Goal: Task Accomplishment & Management: Manage account settings

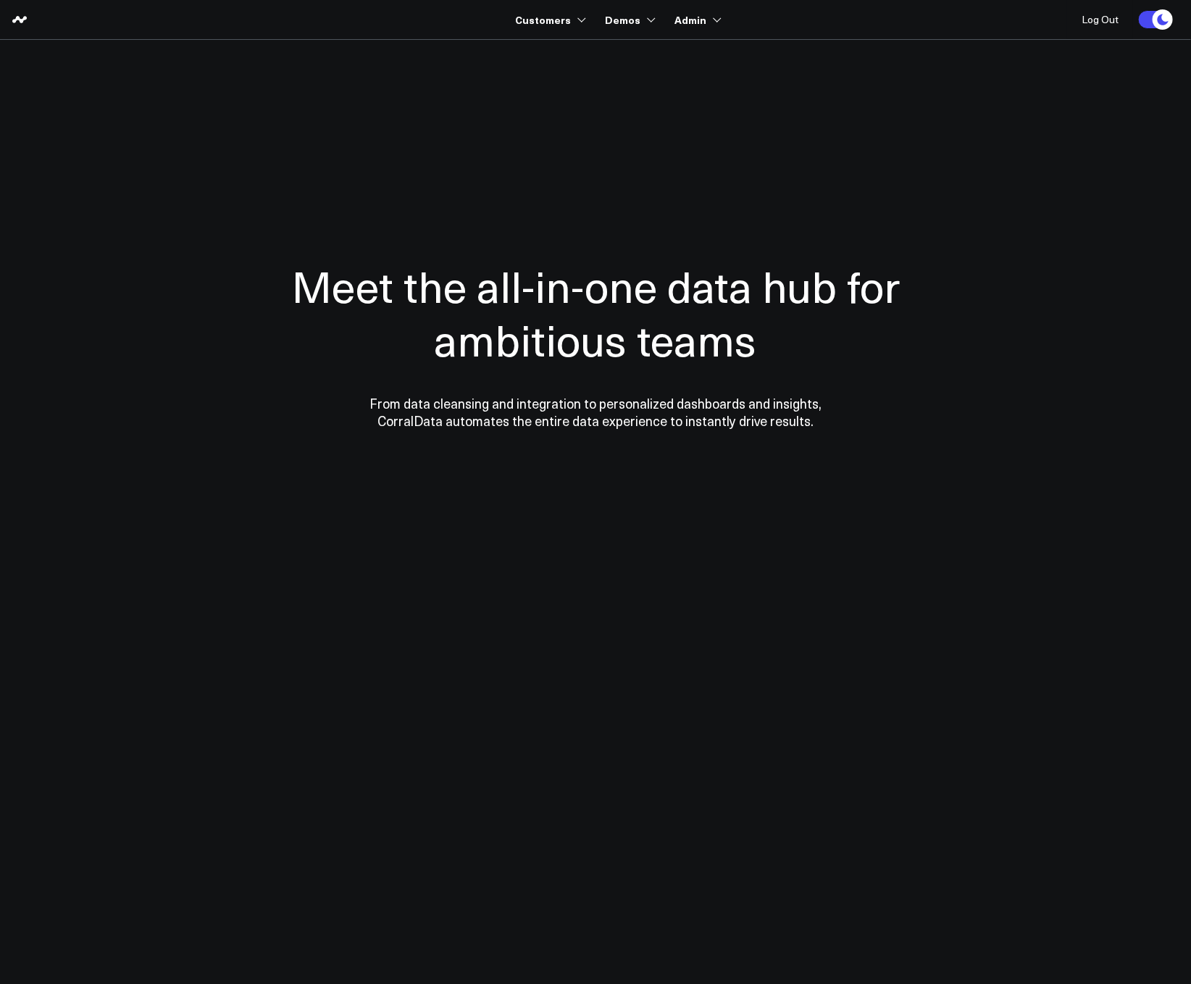
click at [541, 138] on div at bounding box center [595, 344] width 1043 height 493
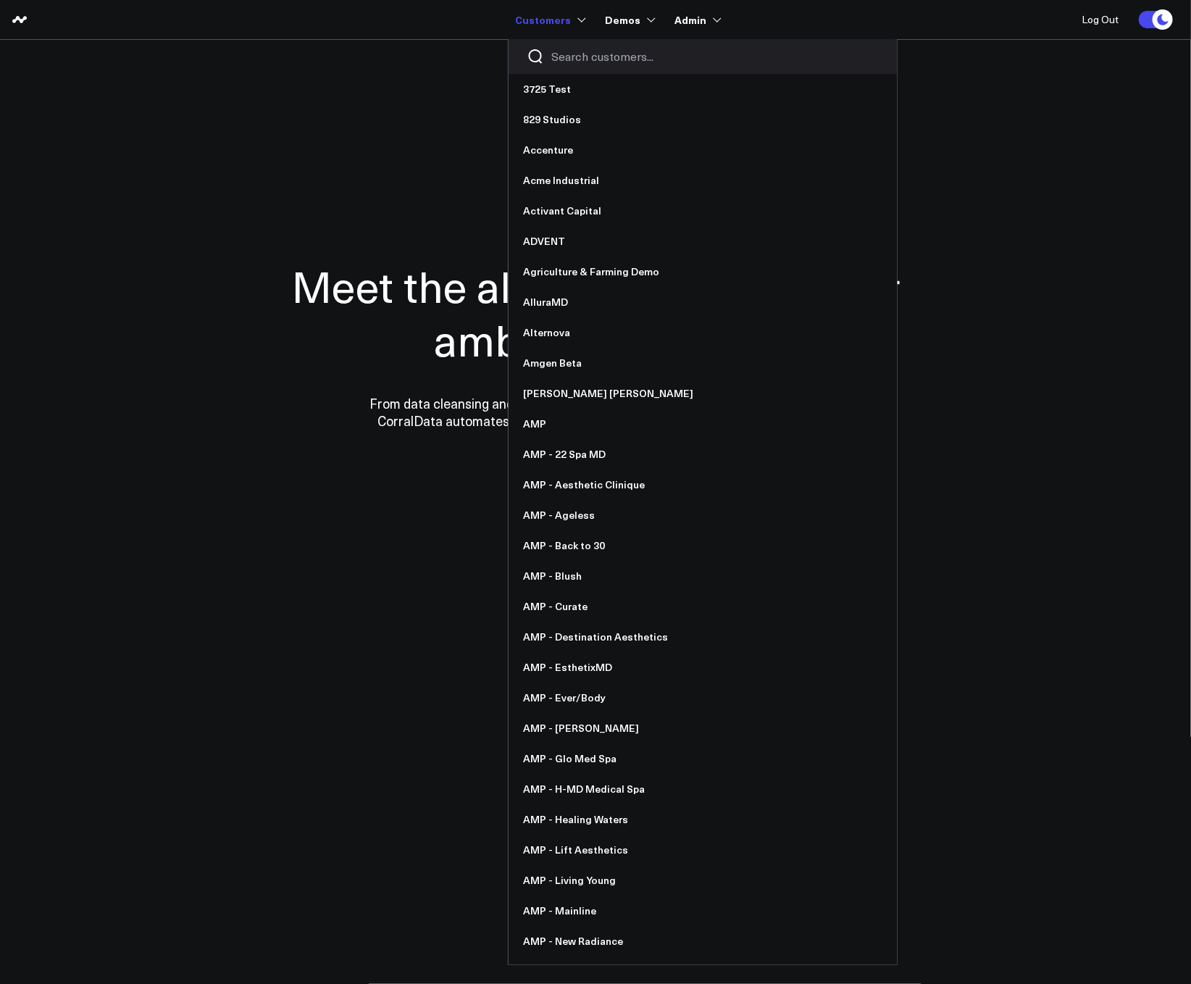
click at [587, 62] on input "Search customers input" at bounding box center [715, 57] width 328 height 16
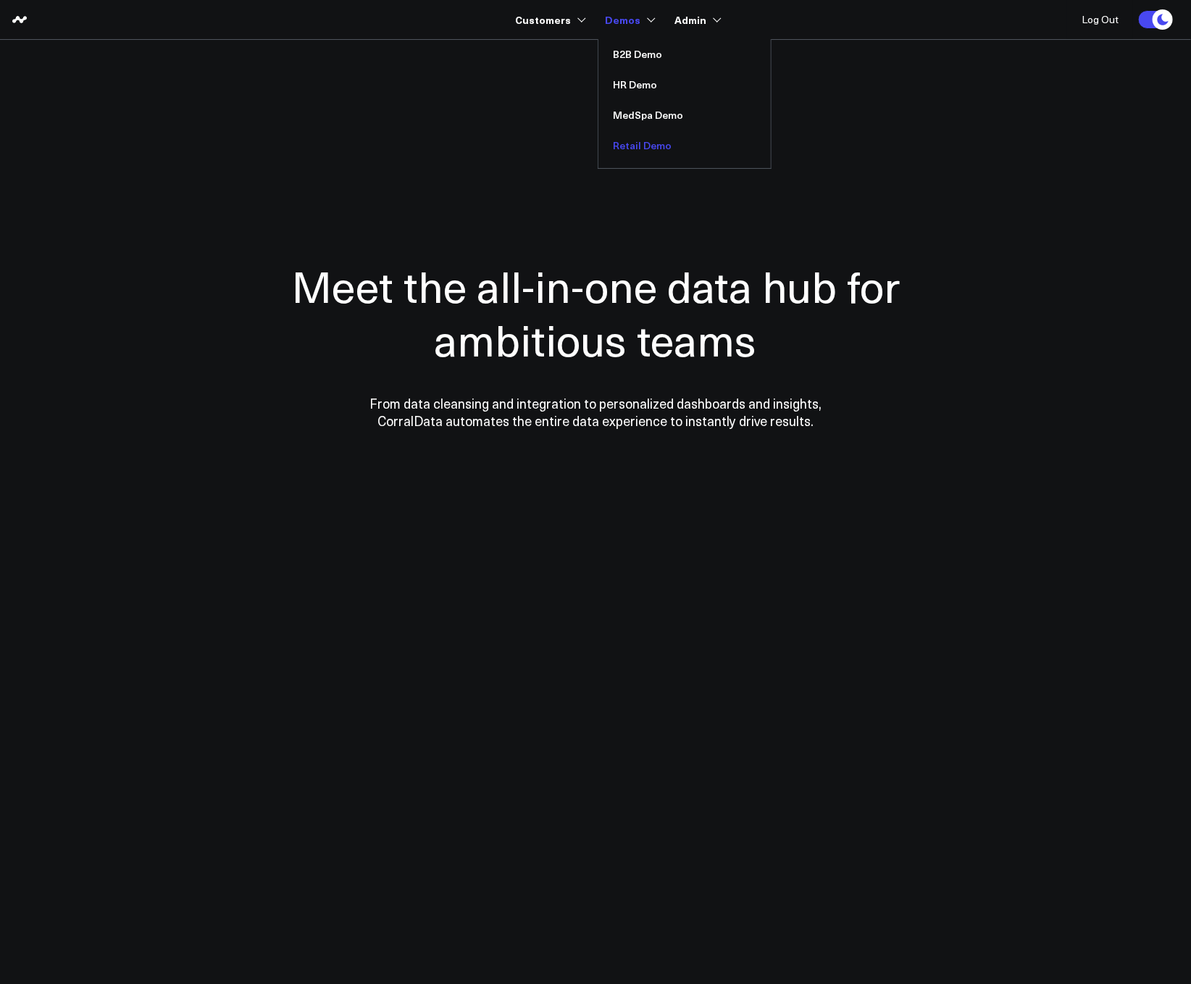
click at [639, 153] on link "Retail Demo" at bounding box center [685, 145] width 172 height 30
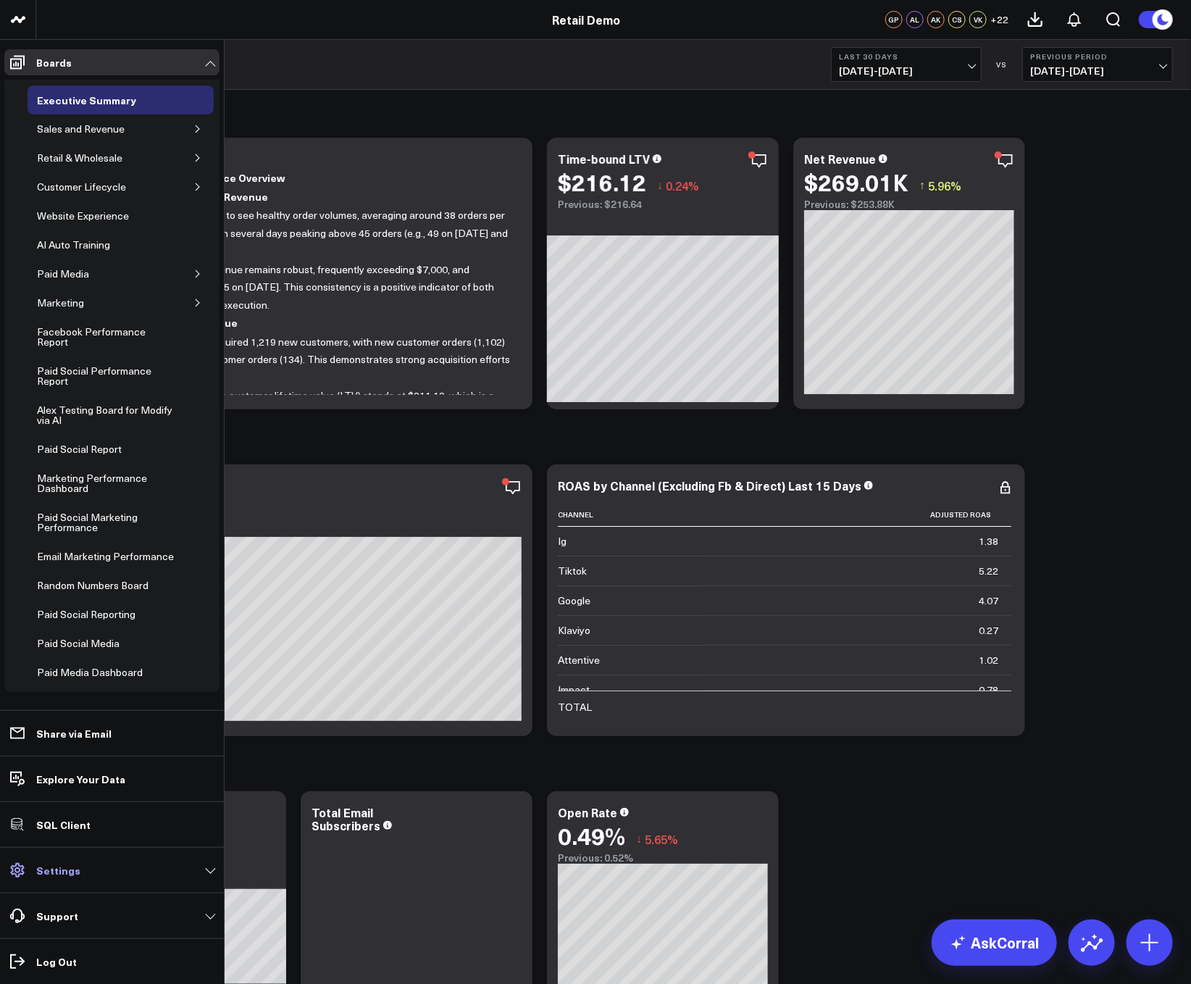
click at [72, 876] on p "Settings" at bounding box center [58, 870] width 44 height 12
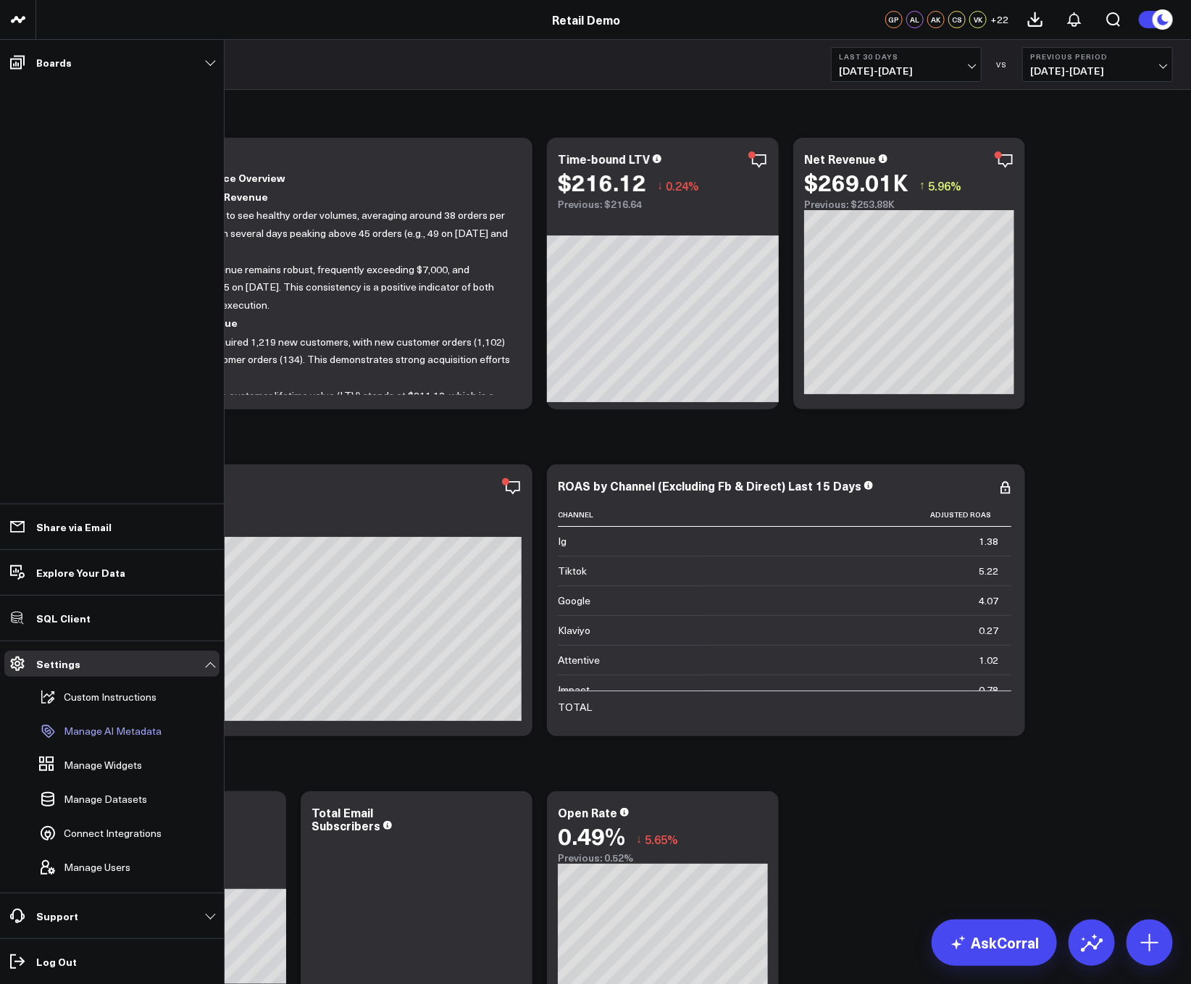
click at [96, 732] on p "Manage AI Metadata" at bounding box center [113, 731] width 98 height 12
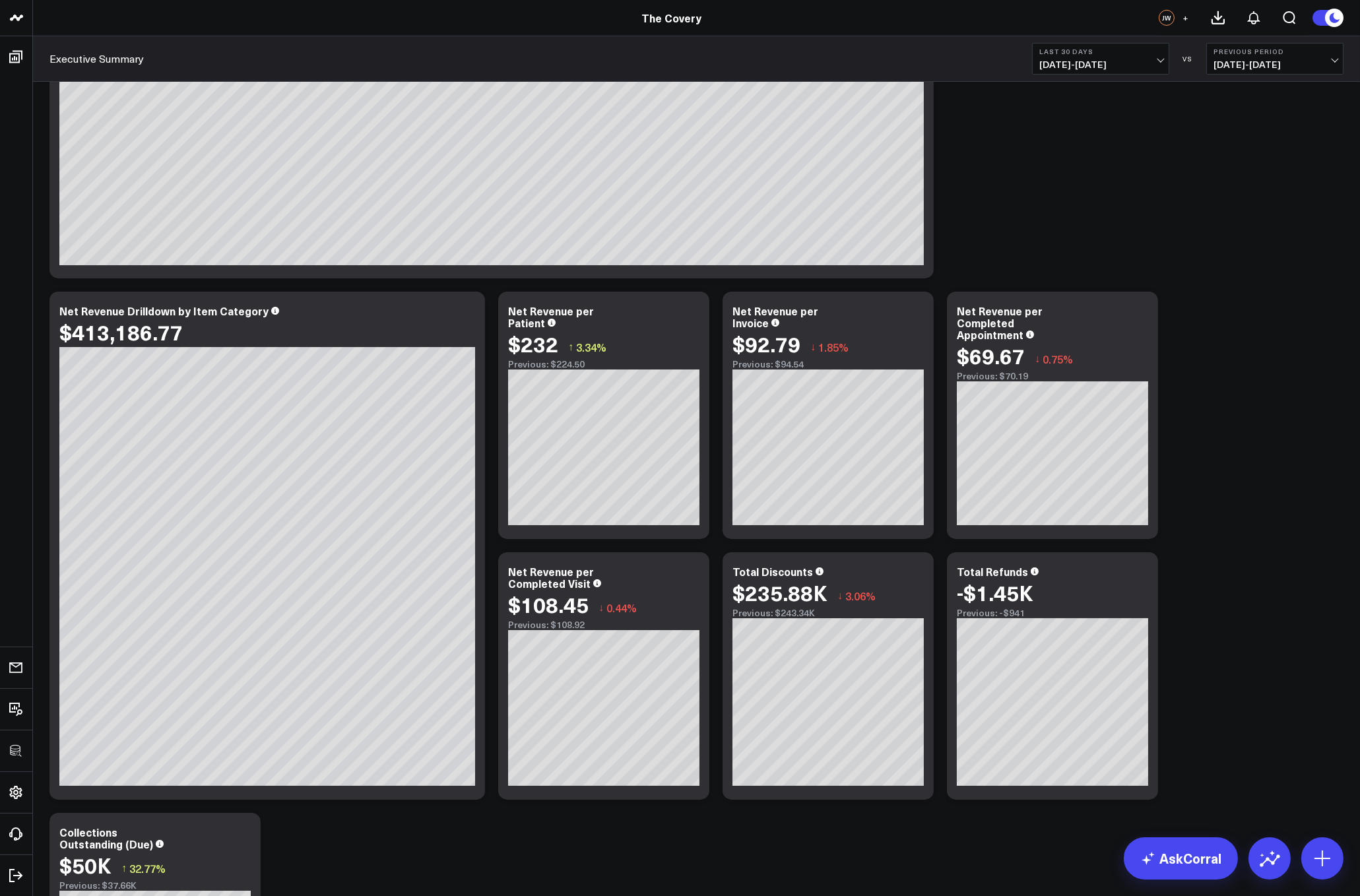
scroll to position [792, 0]
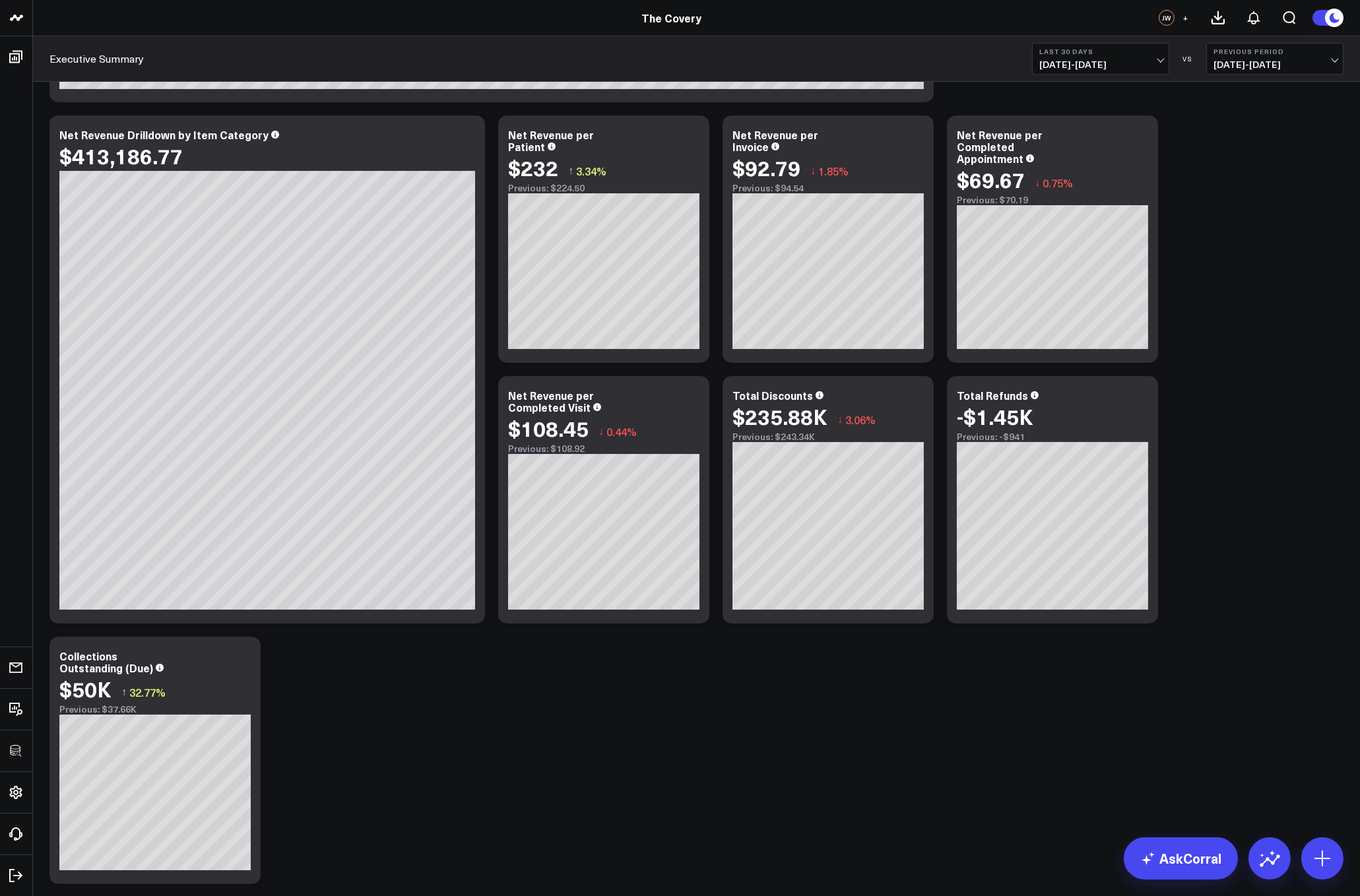
click at [1113, 59] on span "09/02/25 - 10/01/25" at bounding box center [1100, 65] width 123 height 11
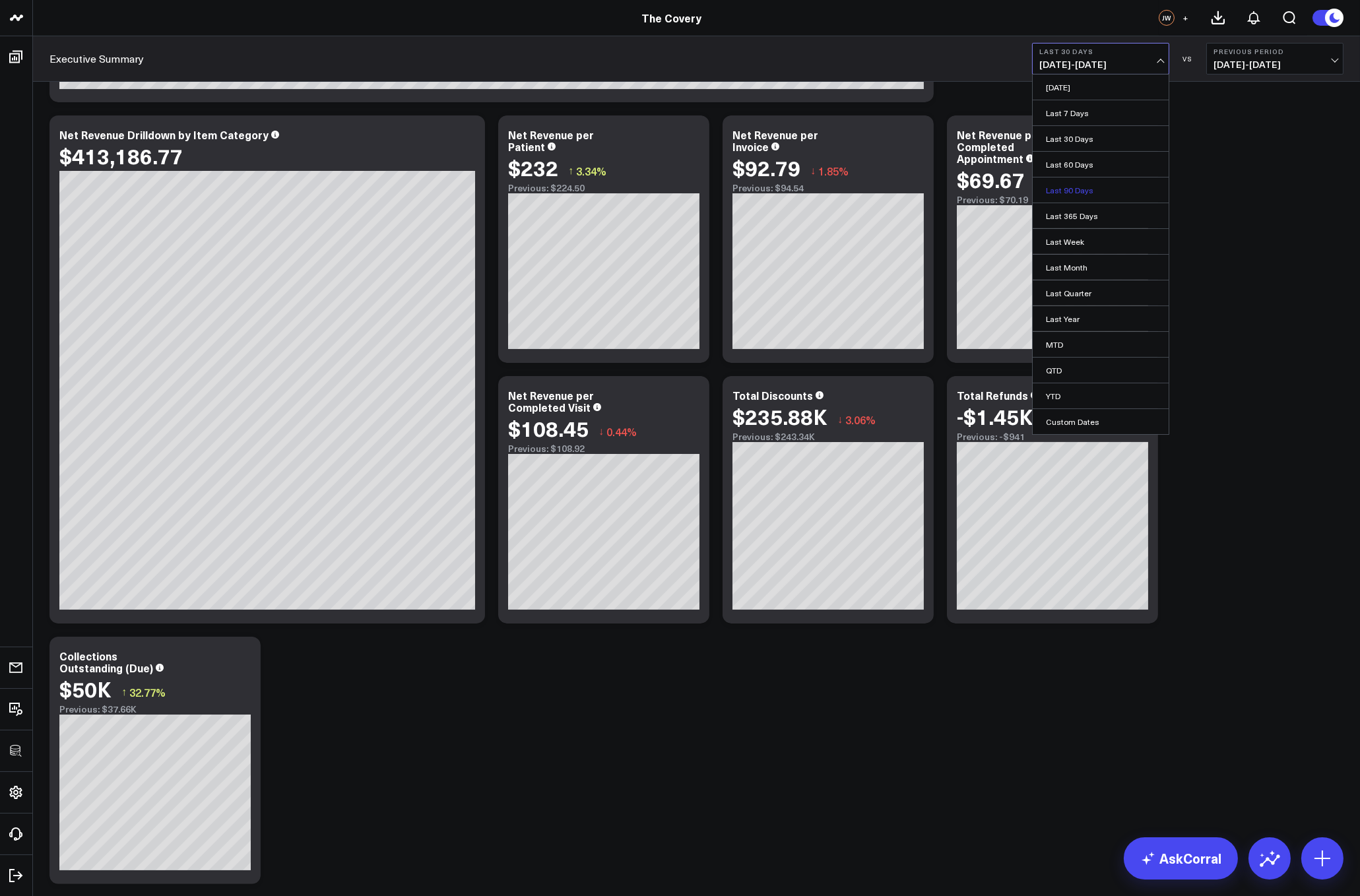
click at [1075, 186] on link "Last 90 Days" at bounding box center [1100, 190] width 136 height 25
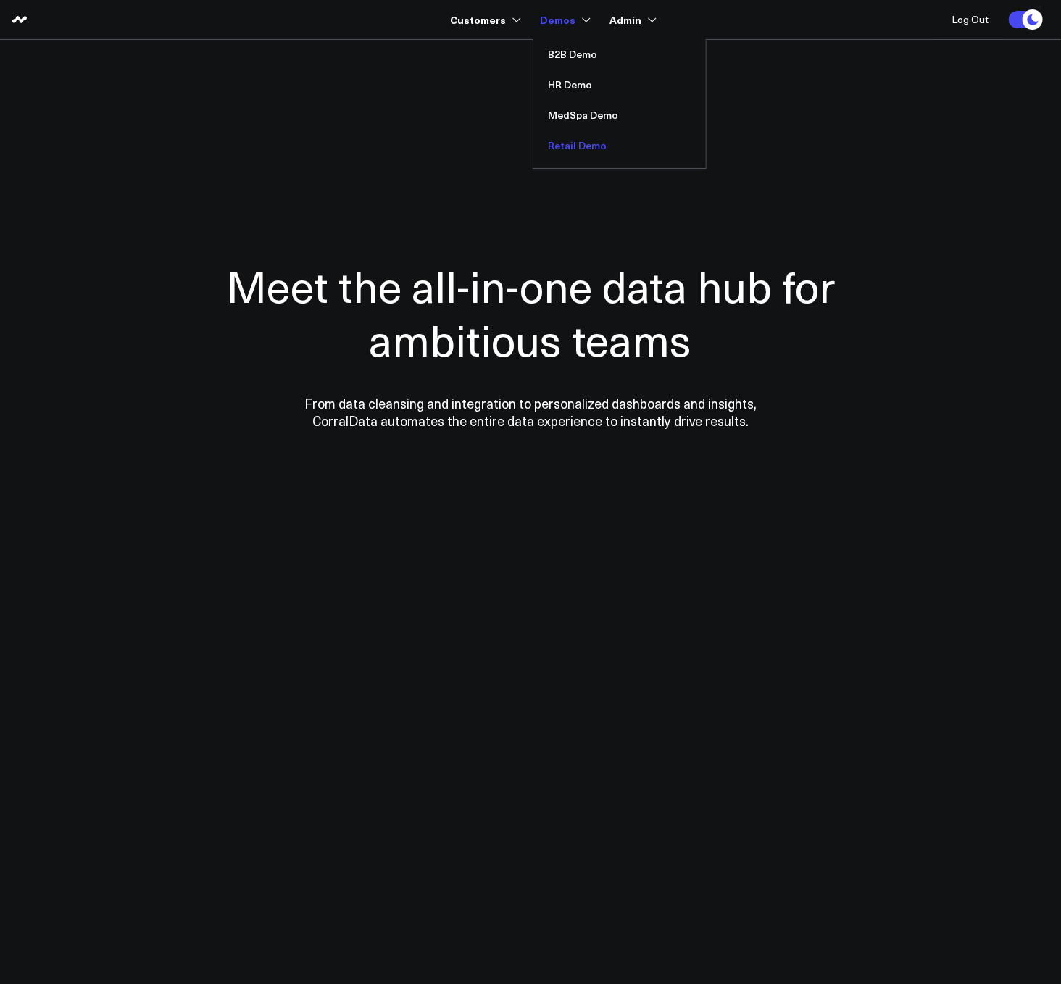
click at [566, 145] on link "Retail Demo" at bounding box center [619, 145] width 172 height 30
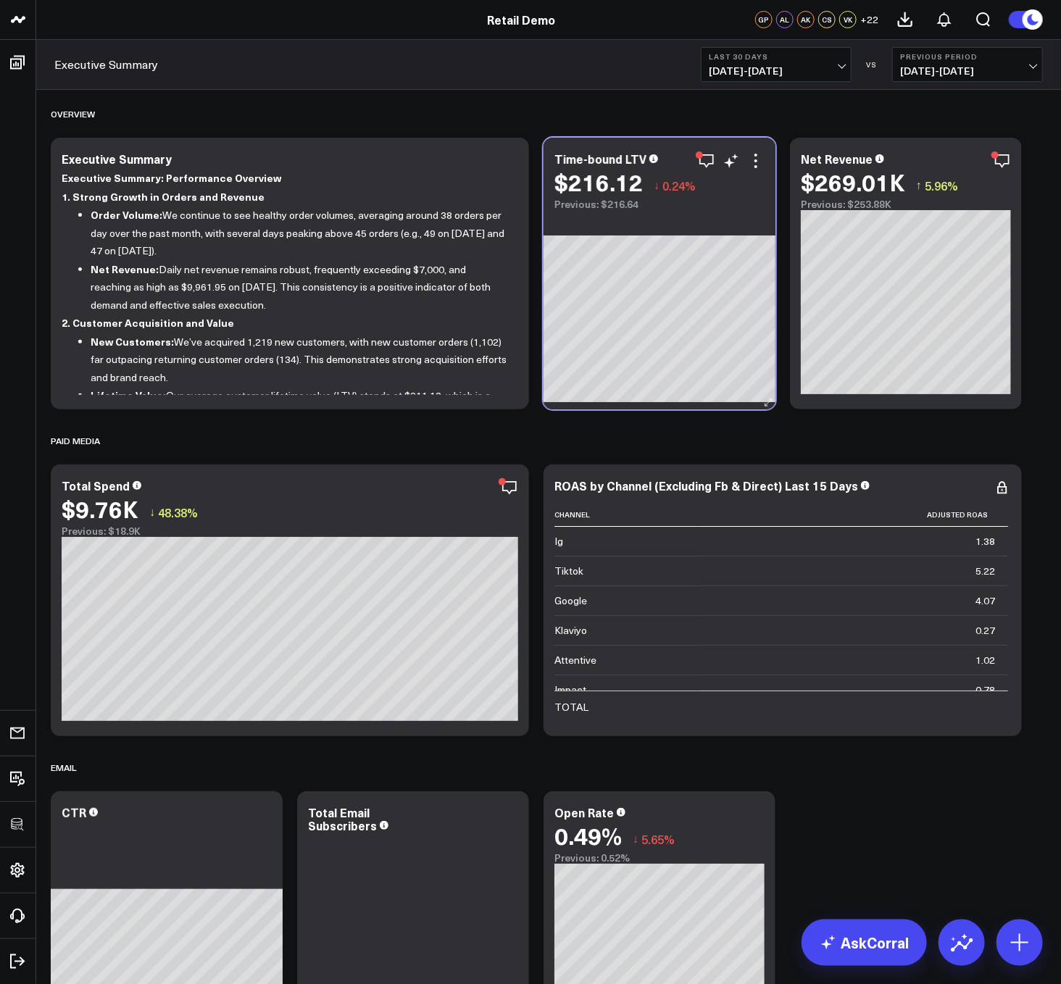
click at [769, 157] on div "Time-bound LTV $216.12 ↓ 0.24% Previous: $216.64" at bounding box center [659, 174] width 232 height 72
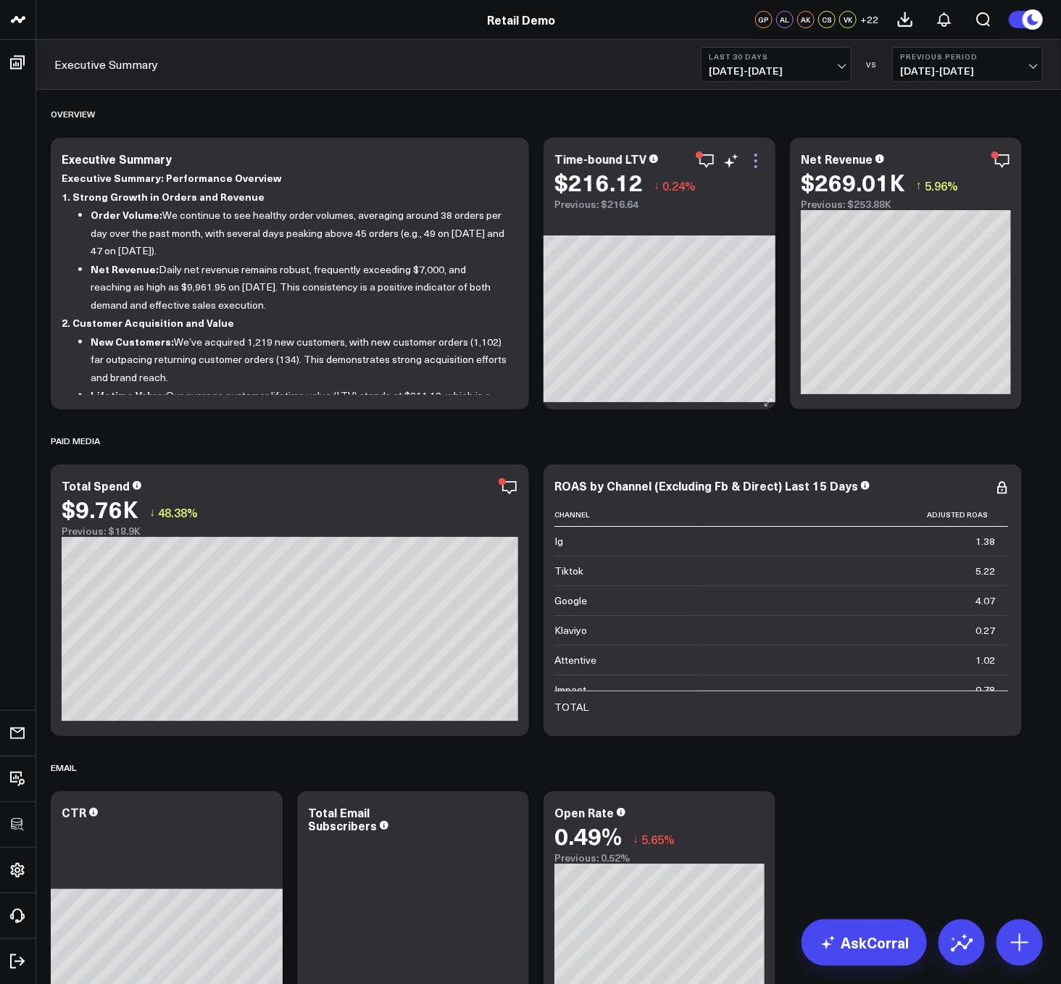
click at [762, 159] on icon at bounding box center [755, 160] width 17 height 17
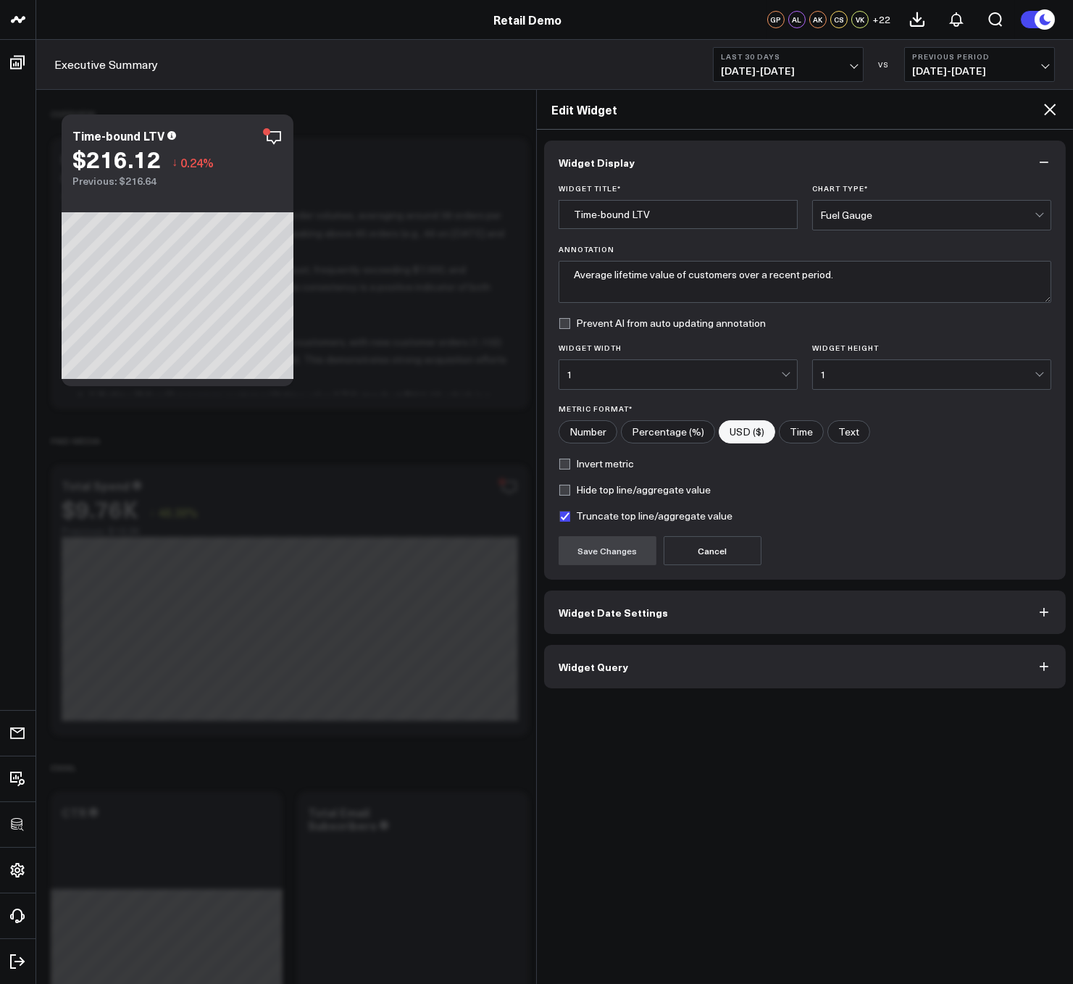
click at [564, 469] on label "Invert metric" at bounding box center [596, 464] width 75 height 12
click at [564, 469] on input "Invert metric" at bounding box center [565, 464] width 12 height 12
click at [614, 546] on button "Save Changes" at bounding box center [608, 550] width 98 height 29
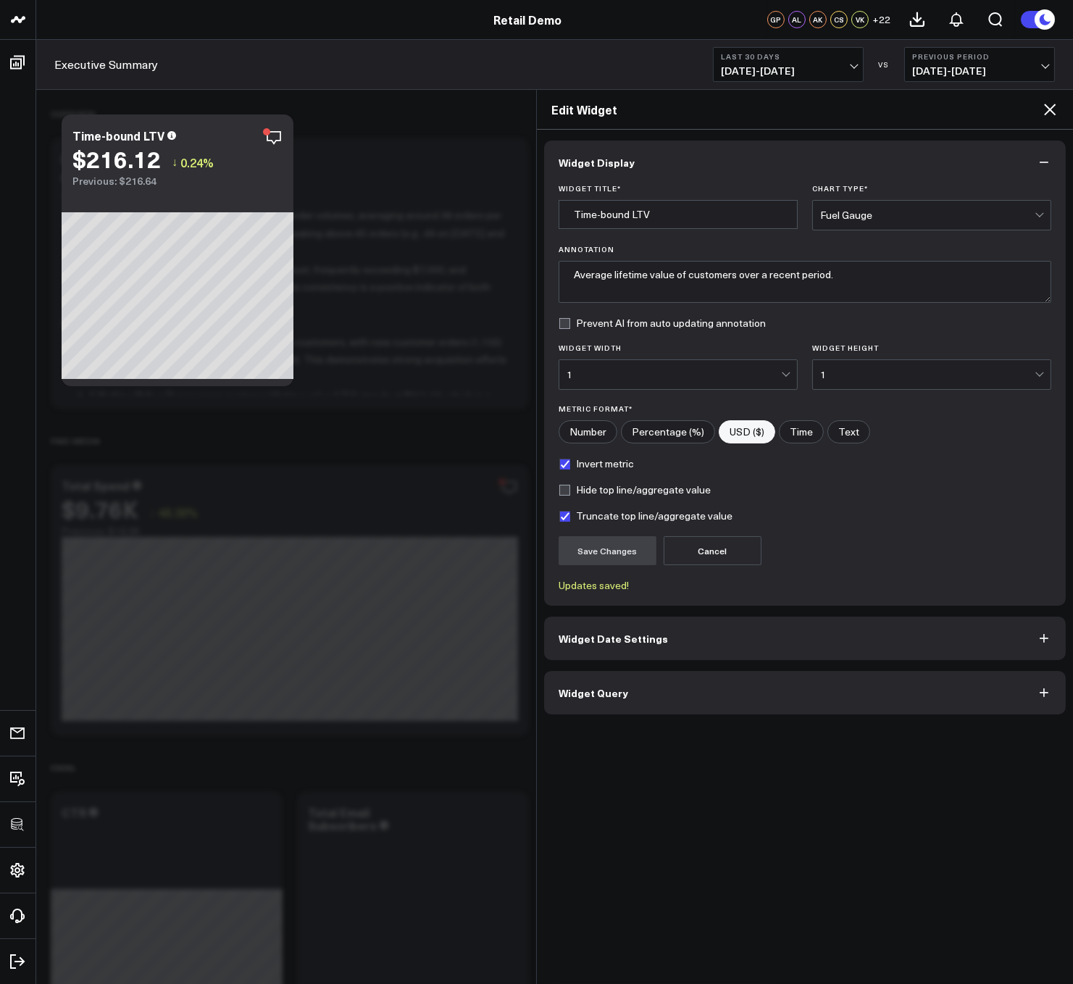
click at [590, 468] on label "Invert metric" at bounding box center [596, 464] width 75 height 12
click at [570, 468] on input "Invert metric" at bounding box center [565, 464] width 12 height 12
checkbox input "false"
click at [604, 552] on button "Save Changes" at bounding box center [608, 550] width 98 height 29
click at [1046, 114] on icon at bounding box center [1050, 110] width 12 height 12
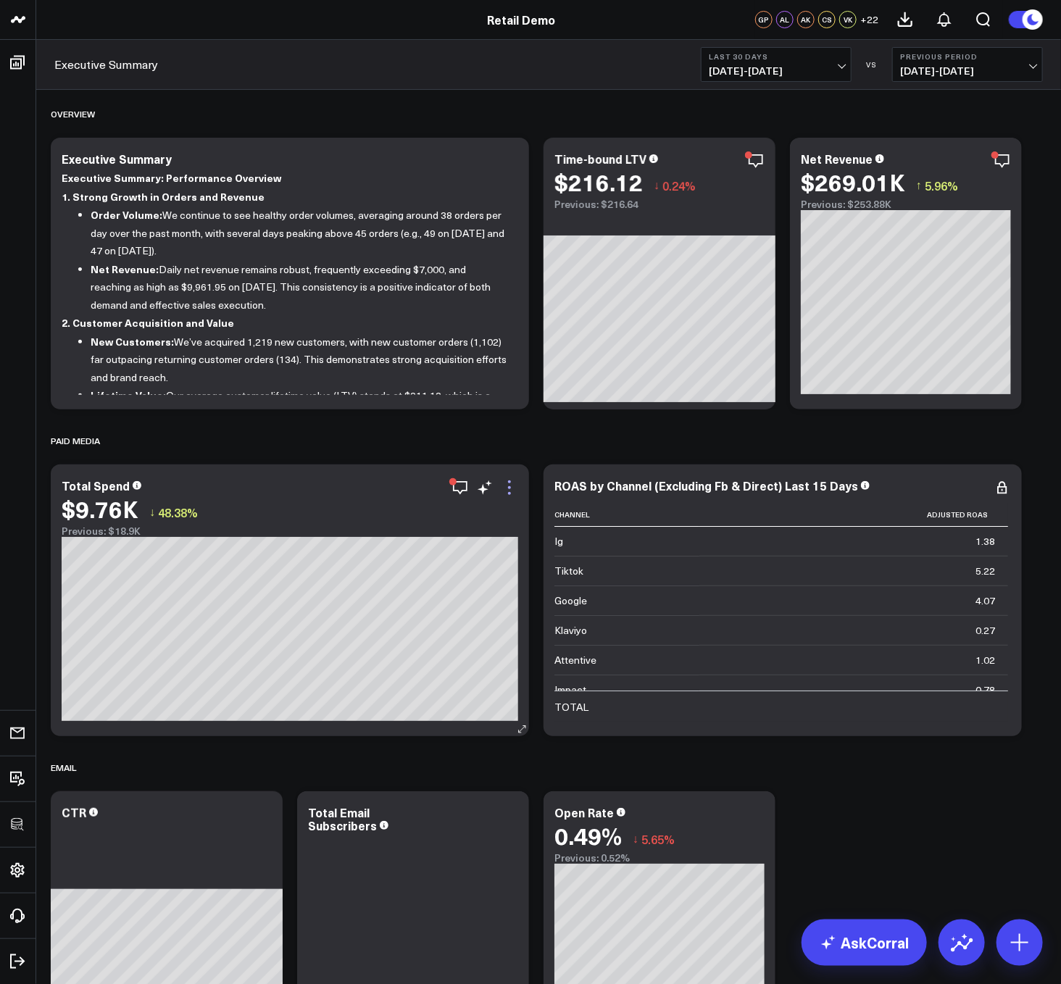
click at [512, 491] on icon at bounding box center [509, 487] width 17 height 17
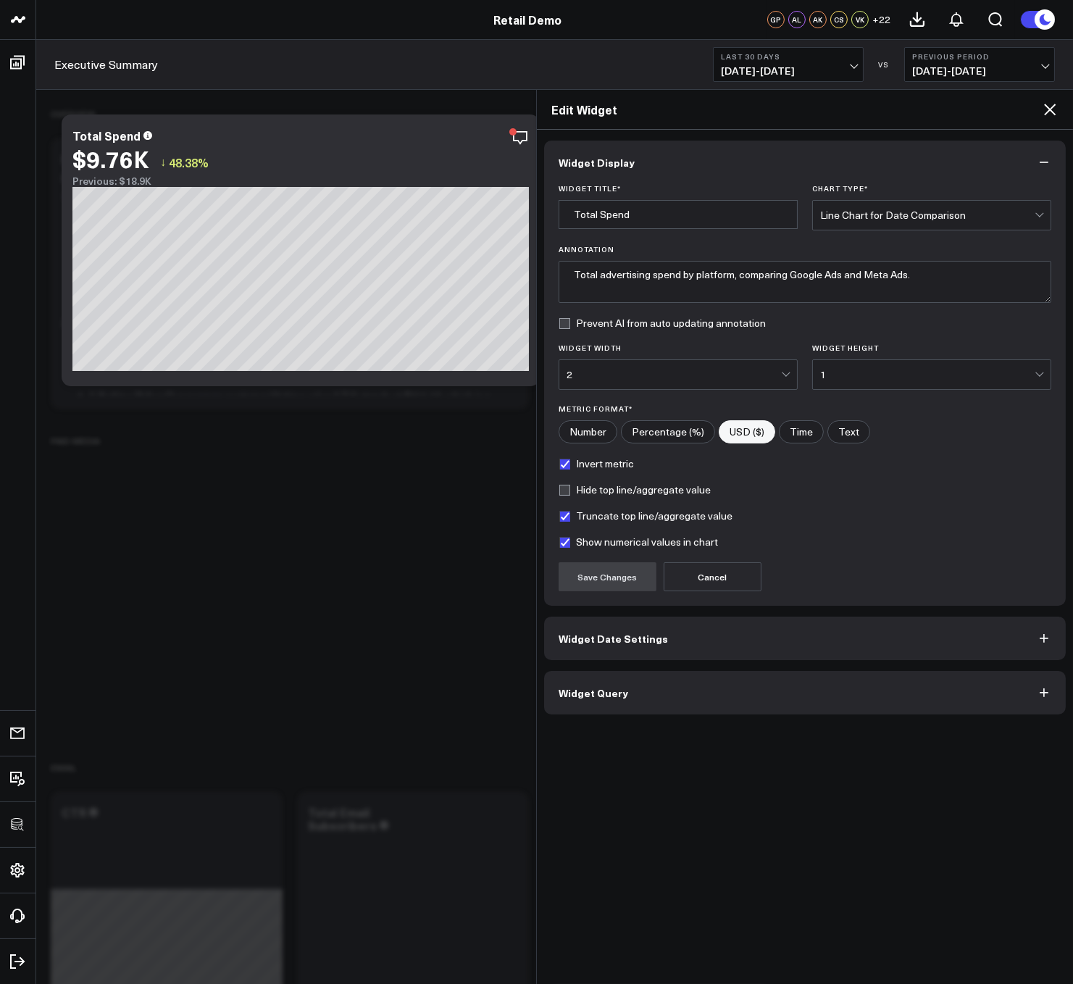
click at [586, 520] on label "Truncate top line/aggregate value" at bounding box center [646, 516] width 174 height 12
click at [570, 520] on input "Truncate top line/aggregate value" at bounding box center [565, 516] width 12 height 12
click at [601, 570] on button "Save Changes" at bounding box center [608, 576] width 98 height 29
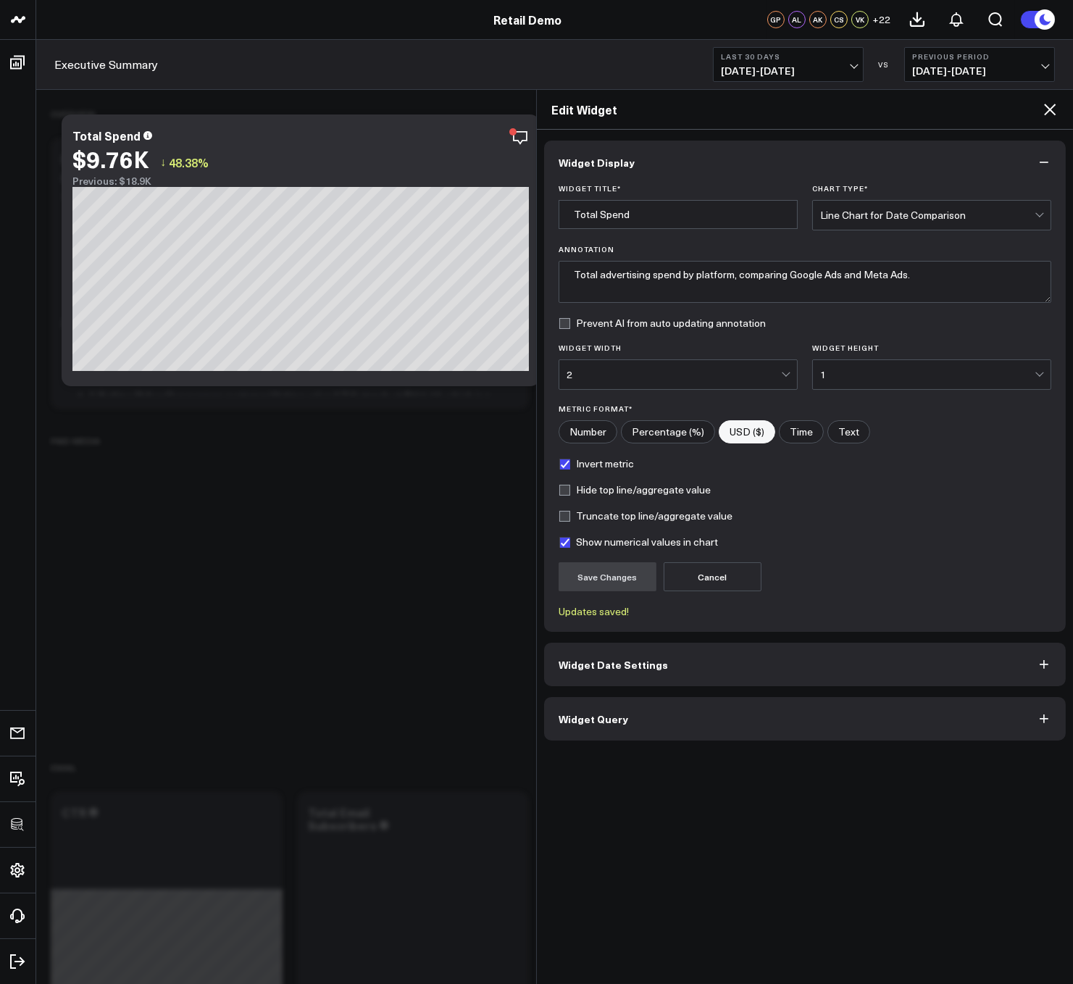
click at [611, 516] on label "Truncate top line/aggregate value" at bounding box center [646, 516] width 174 height 12
click at [570, 516] on input "Truncate top line/aggregate value" at bounding box center [565, 516] width 12 height 12
checkbox input "true"
click at [599, 581] on button "Save Changes" at bounding box center [608, 576] width 98 height 29
click at [589, 488] on label "Hide top line/aggregate value" at bounding box center [635, 490] width 152 height 12
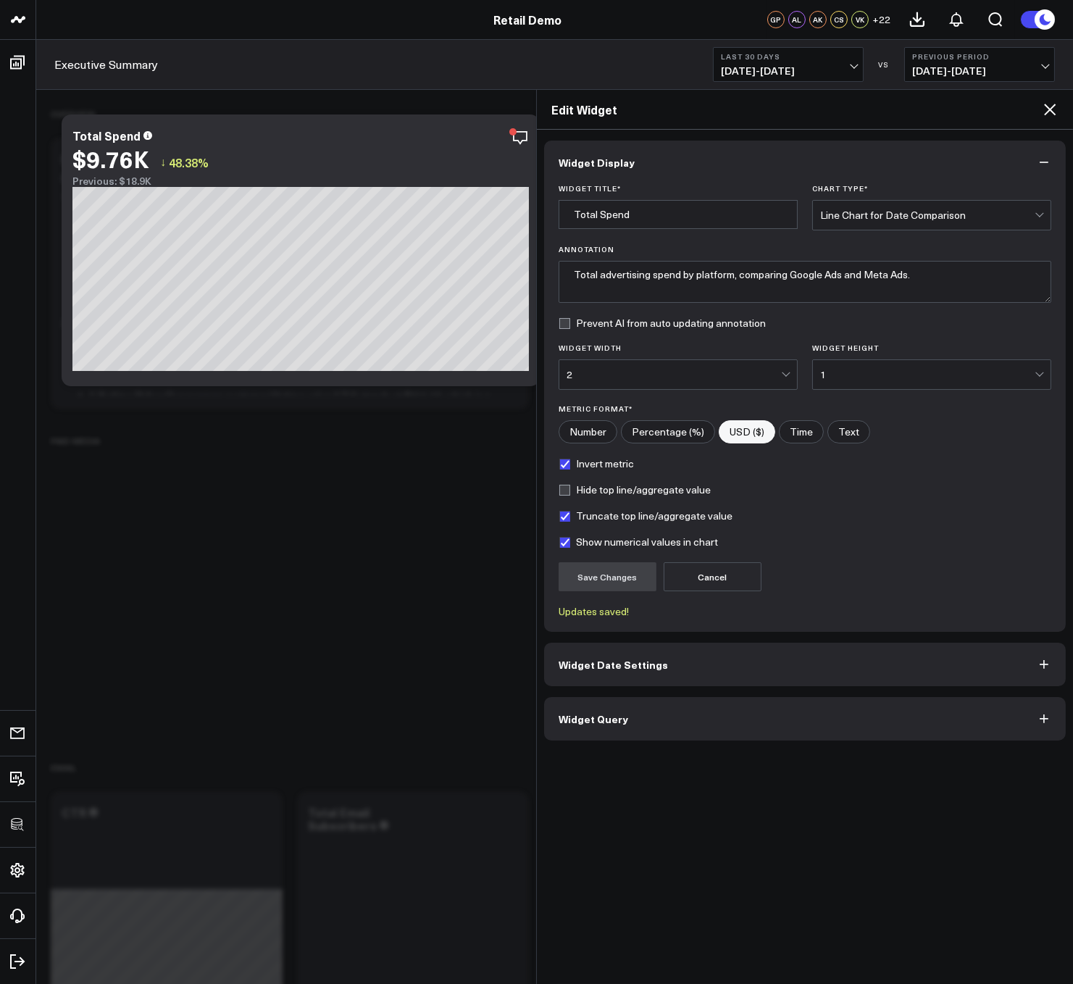
click at [570, 488] on input "Hide top line/aggregate value" at bounding box center [565, 490] width 12 height 12
click at [617, 572] on button "Save Changes" at bounding box center [608, 576] width 98 height 29
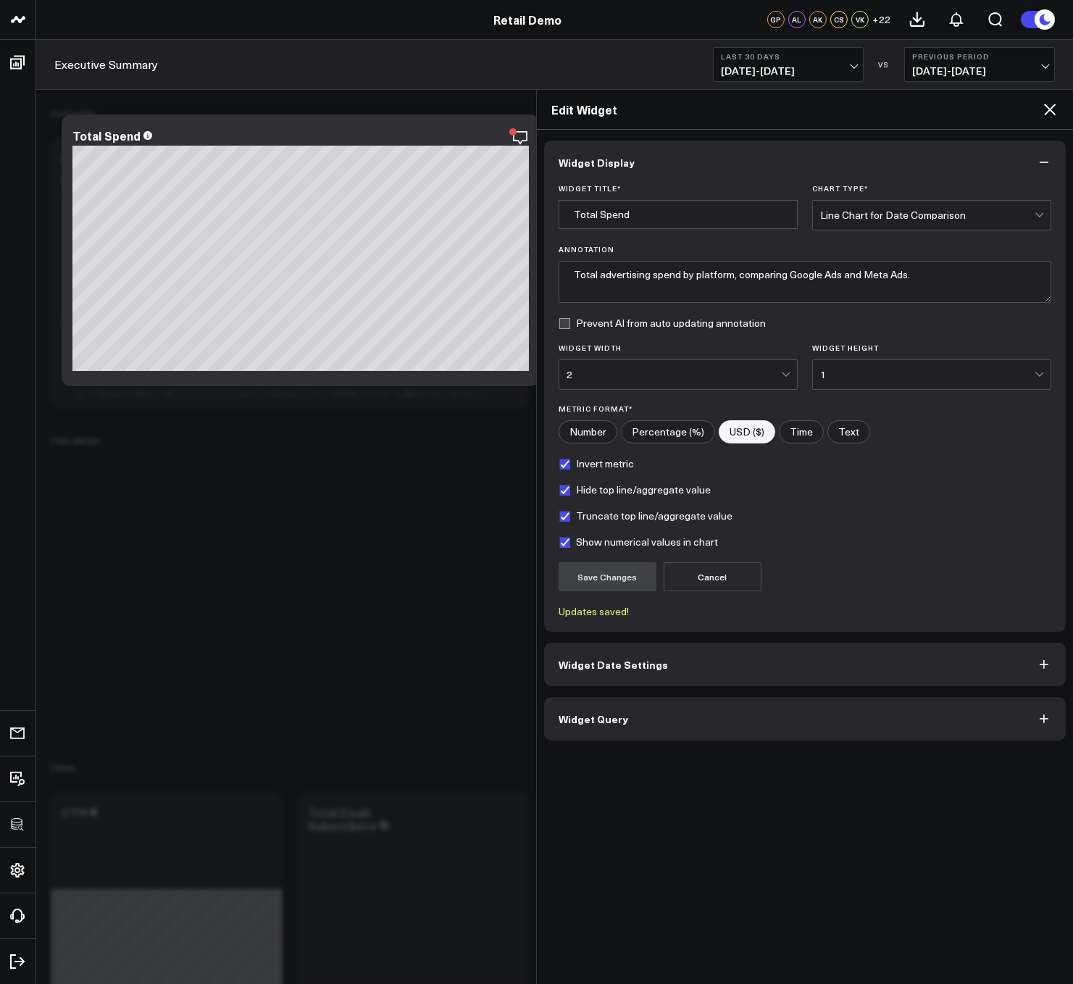
click at [593, 491] on label "Hide top line/aggregate value" at bounding box center [635, 490] width 152 height 12
click at [570, 491] on input "Hide top line/aggregate value" at bounding box center [565, 490] width 12 height 12
checkbox input "false"
click at [622, 576] on button "Save Changes" at bounding box center [608, 576] width 98 height 29
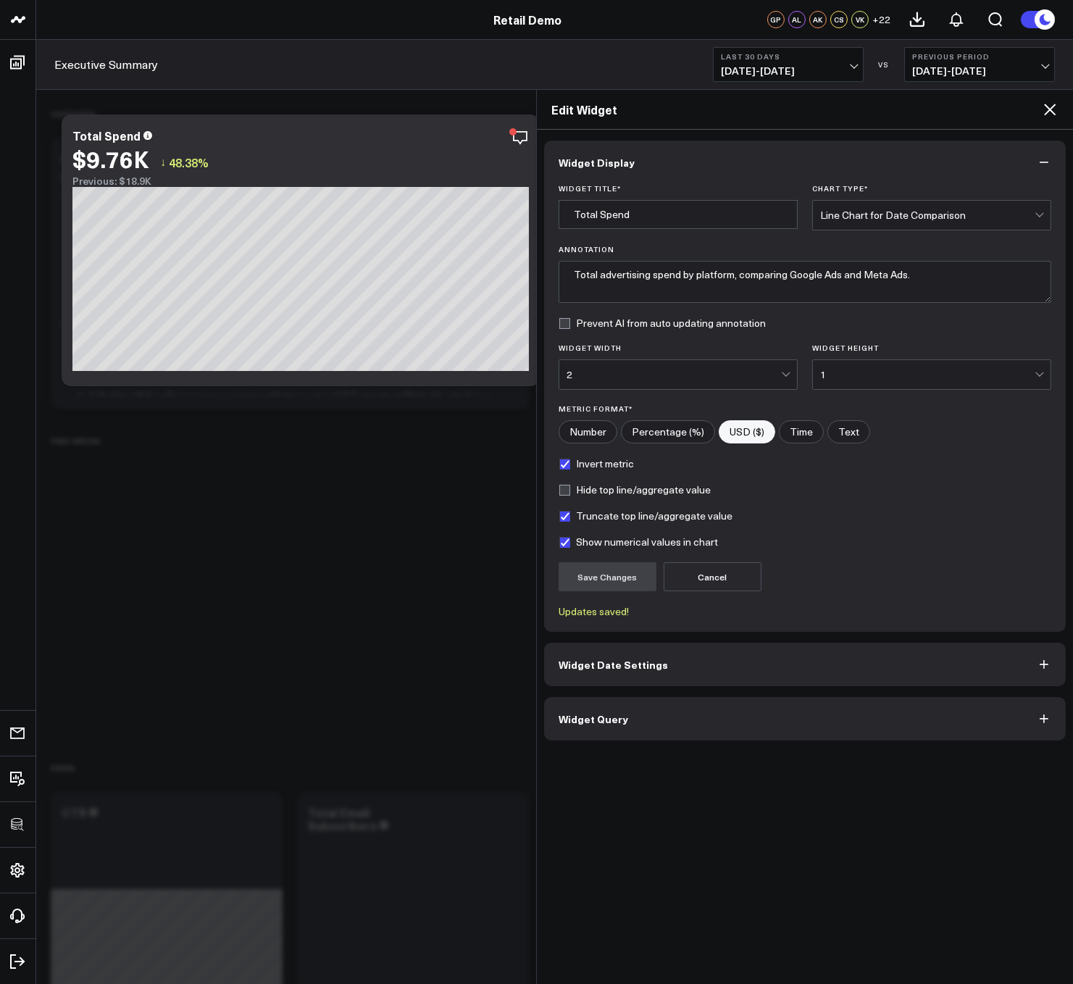
click at [562, 518] on label "Truncate top line/aggregate value" at bounding box center [646, 516] width 174 height 12
click at [562, 518] on input "Truncate top line/aggregate value" at bounding box center [565, 516] width 12 height 12
checkbox input "false"
click at [597, 557] on form "Widget Title * Total Spend Chart Type * Line Chart for Date Comparison Annotati…" at bounding box center [805, 400] width 493 height 433
click at [606, 575] on button "Save Changes" at bounding box center [608, 576] width 98 height 29
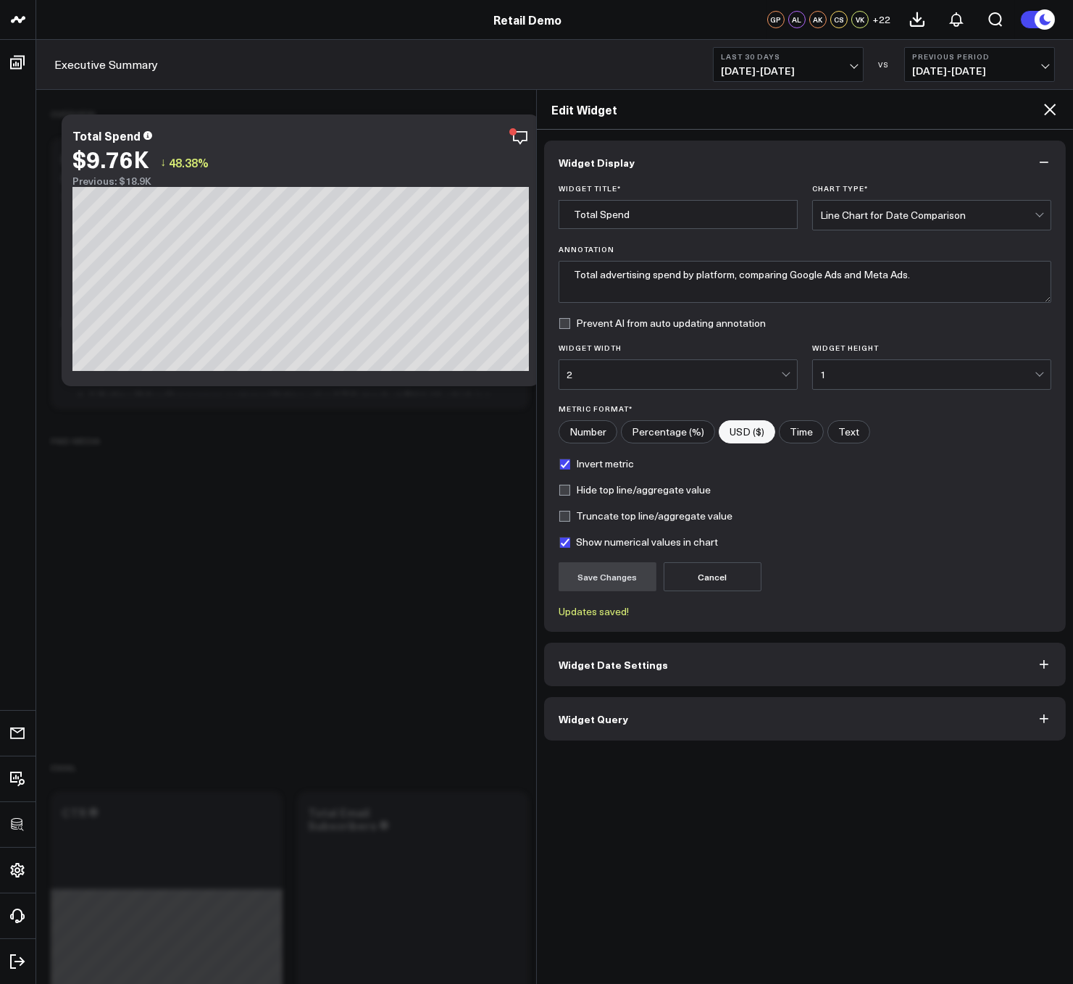
click at [1052, 113] on icon at bounding box center [1049, 109] width 17 height 17
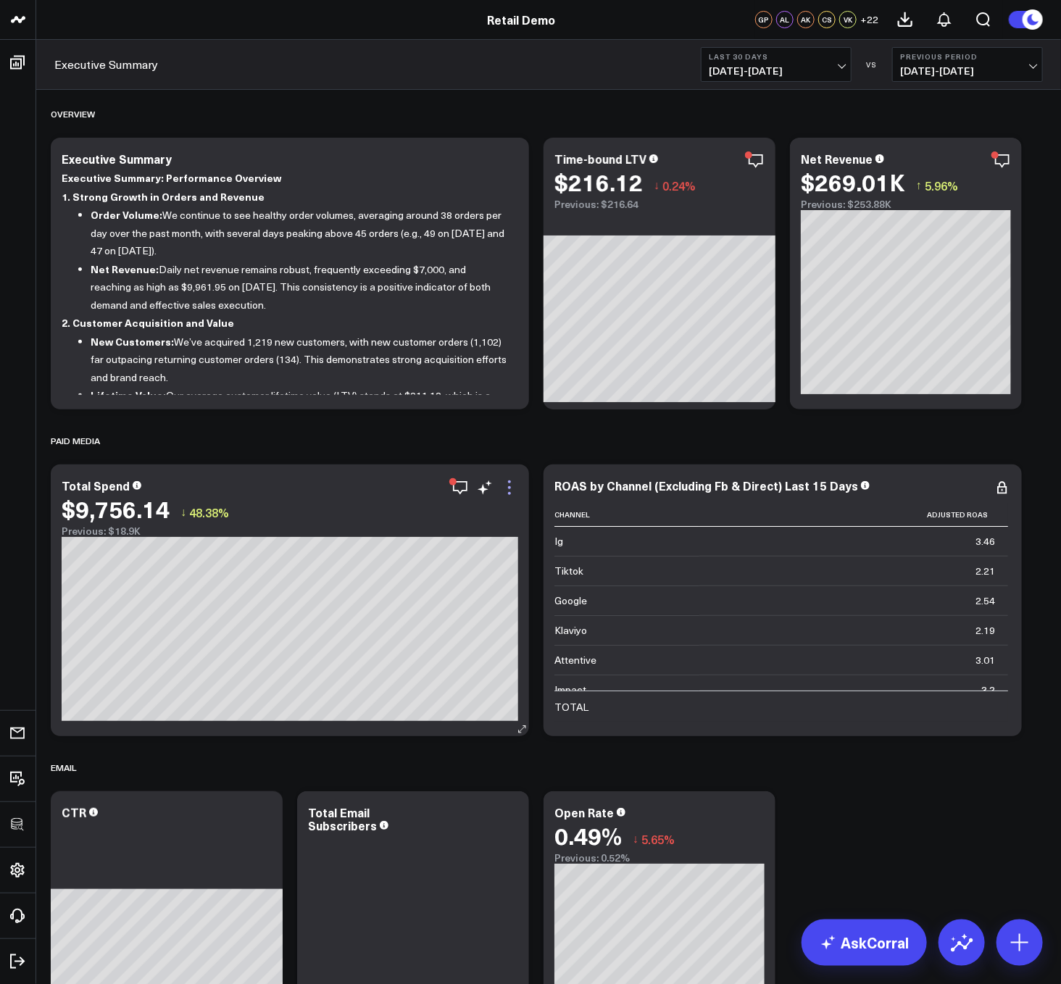
click at [514, 491] on icon at bounding box center [509, 487] width 17 height 17
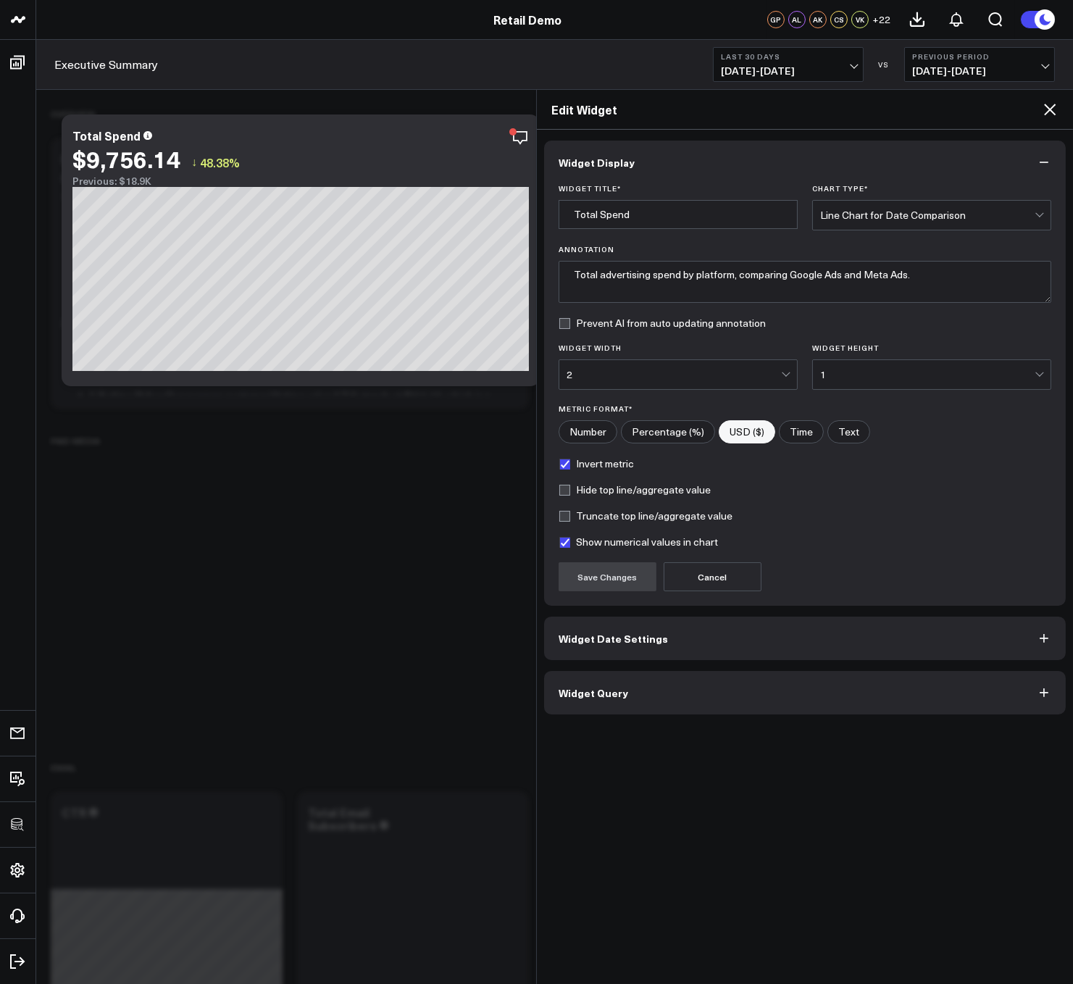
click at [593, 525] on form "Widget Title * Total Spend Chart Type * Line Chart for Date Comparison Annotati…" at bounding box center [805, 387] width 493 height 407
click at [583, 517] on label "Truncate top line/aggregate value" at bounding box center [646, 516] width 174 height 12
click at [570, 517] on input "Truncate top line/aggregate value" at bounding box center [565, 516] width 12 height 12
checkbox input "true"
click at [611, 585] on button "Save Changes" at bounding box center [608, 576] width 98 height 29
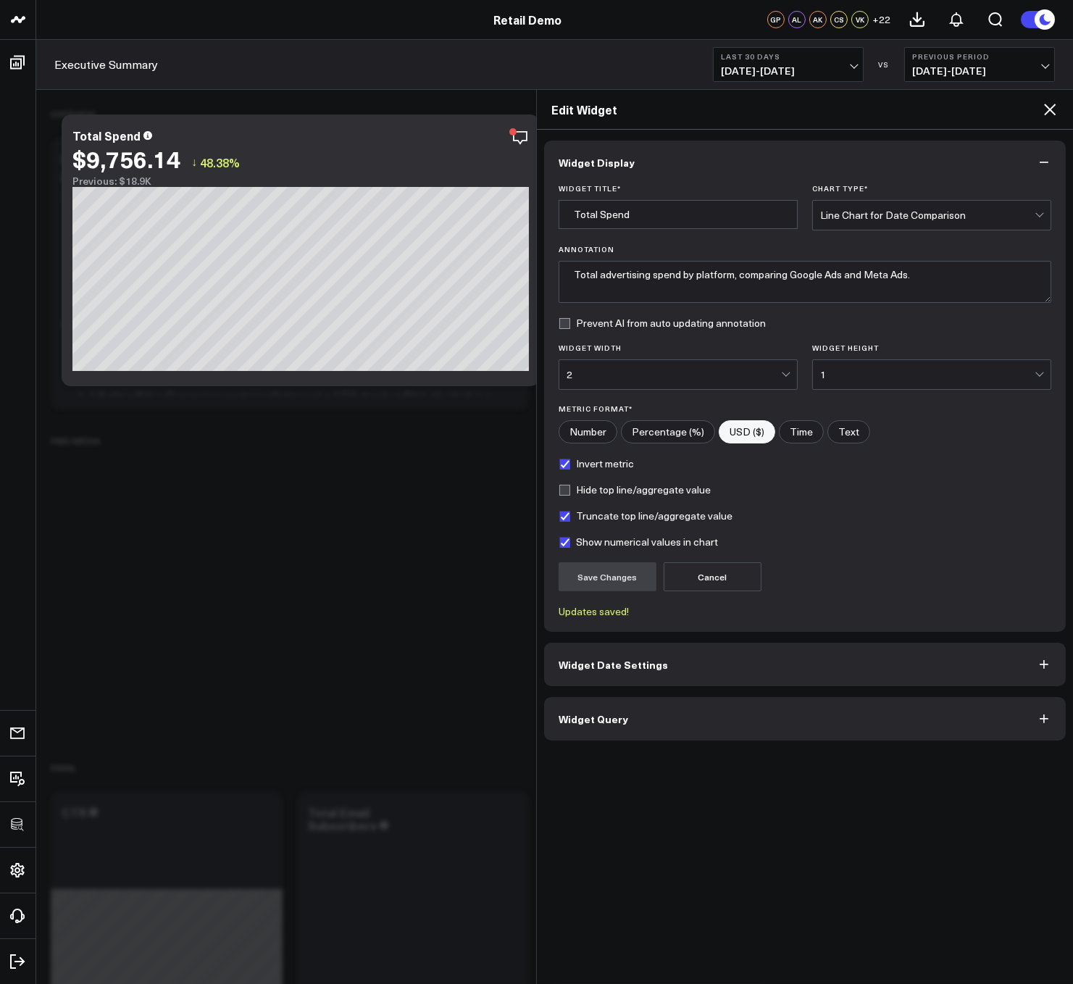
click at [1048, 112] on icon at bounding box center [1050, 110] width 12 height 12
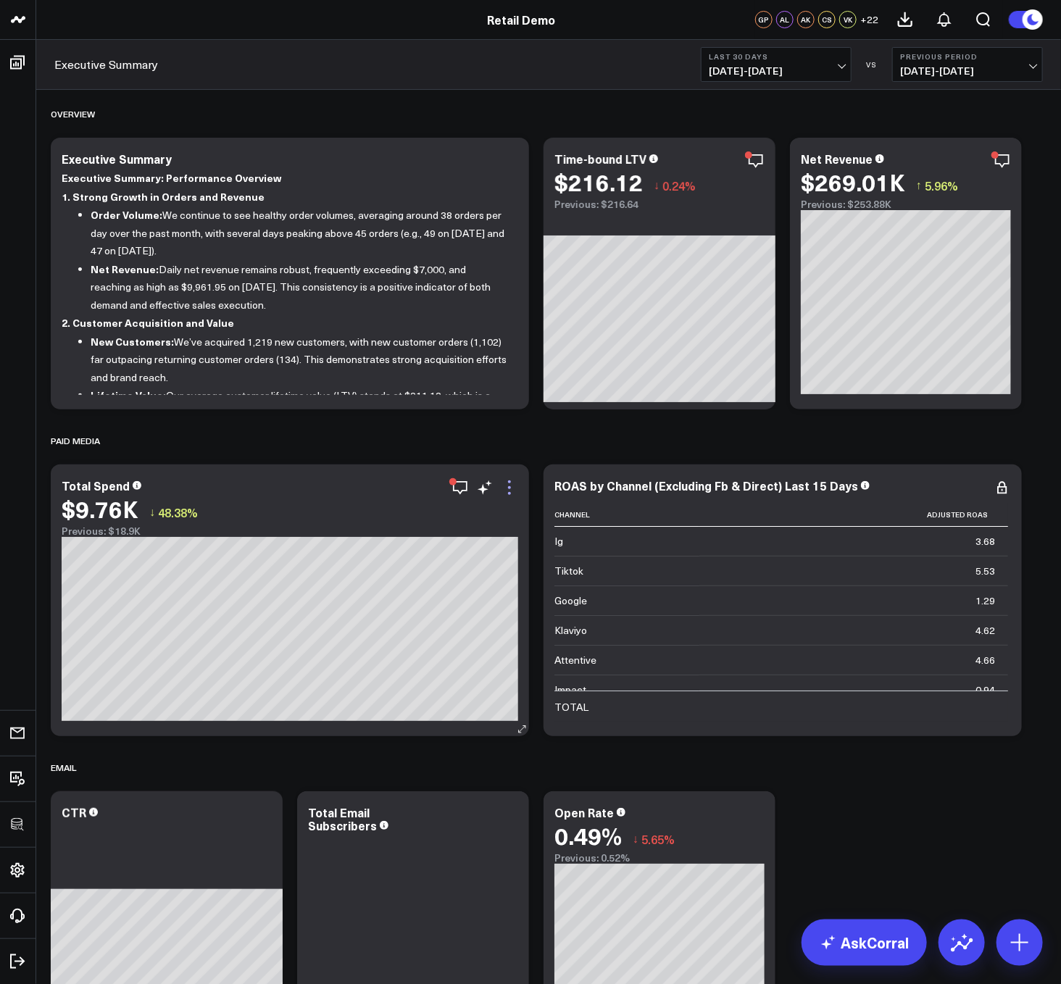
click at [512, 484] on icon at bounding box center [509, 487] width 17 height 17
